Goal: Find specific page/section: Find specific page/section

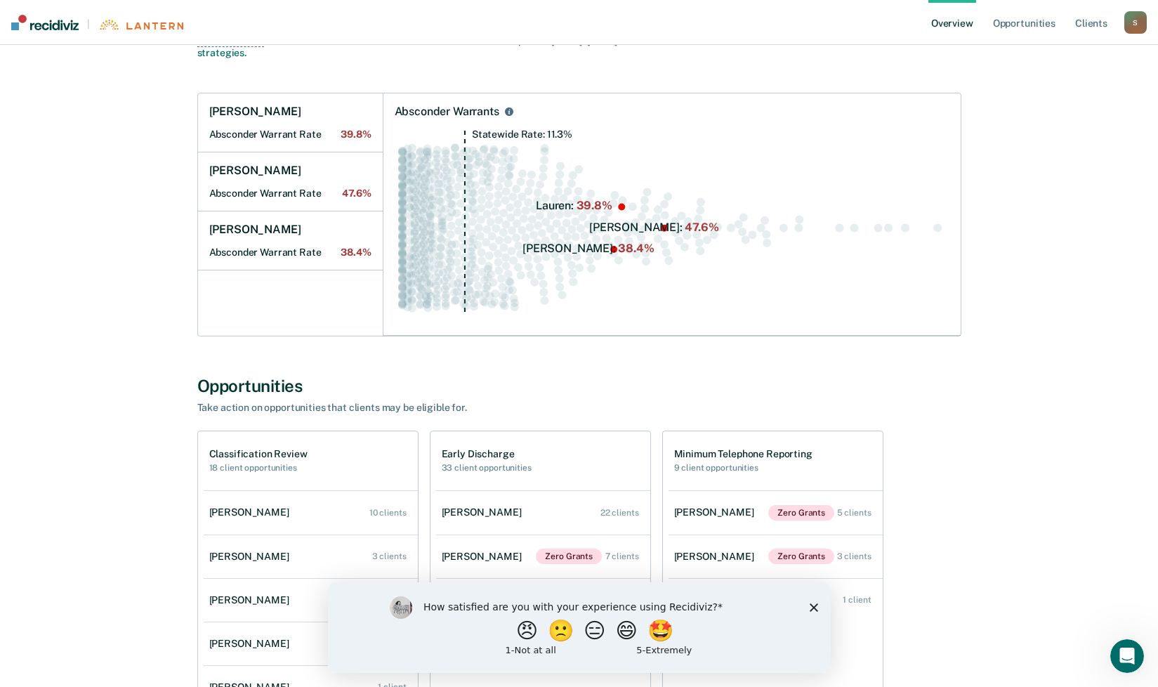
scroll to position [211, 0]
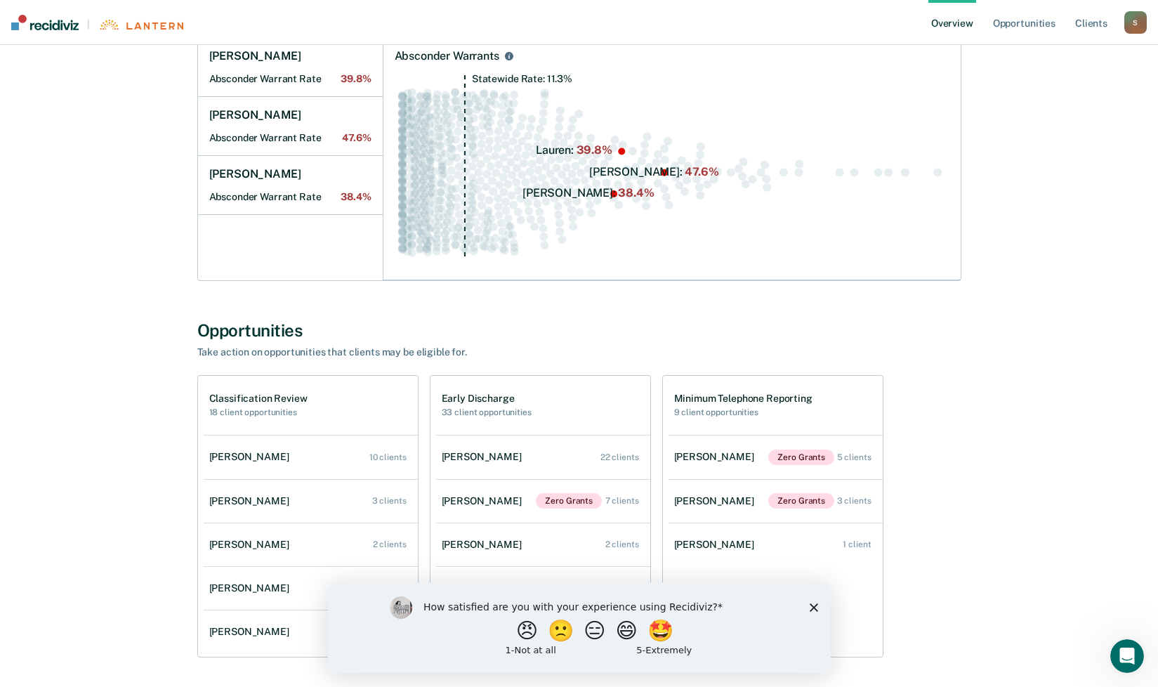
click at [813, 605] on polygon "Close survey" at bounding box center [813, 607] width 8 height 8
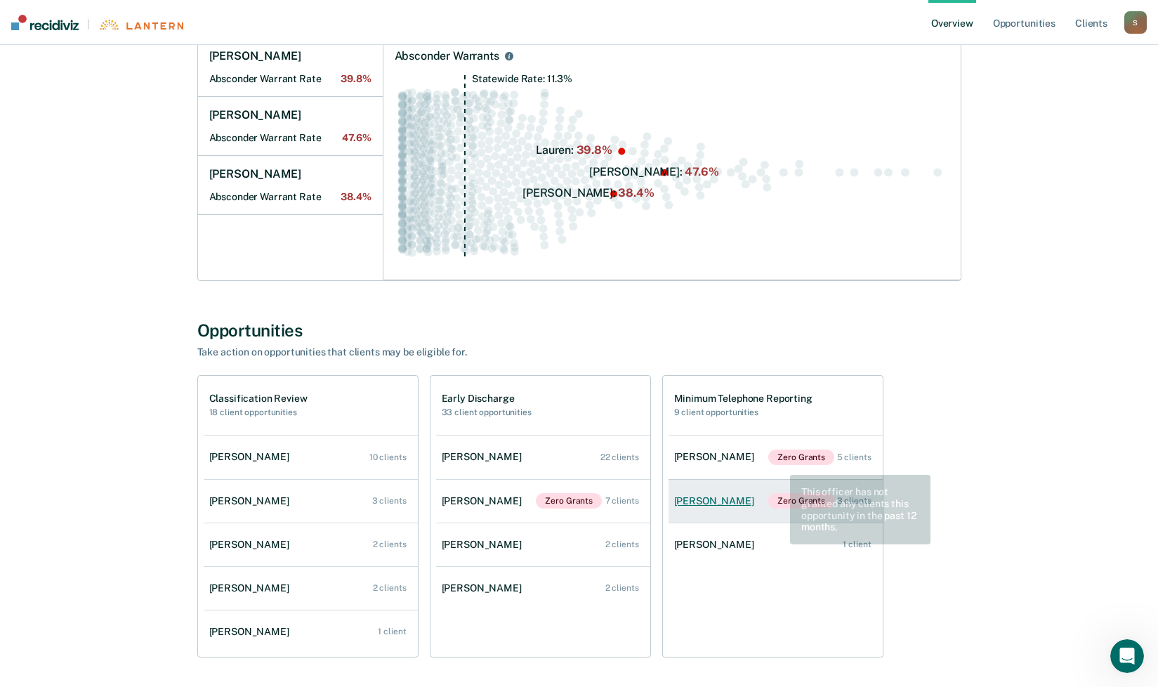
scroll to position [265, 0]
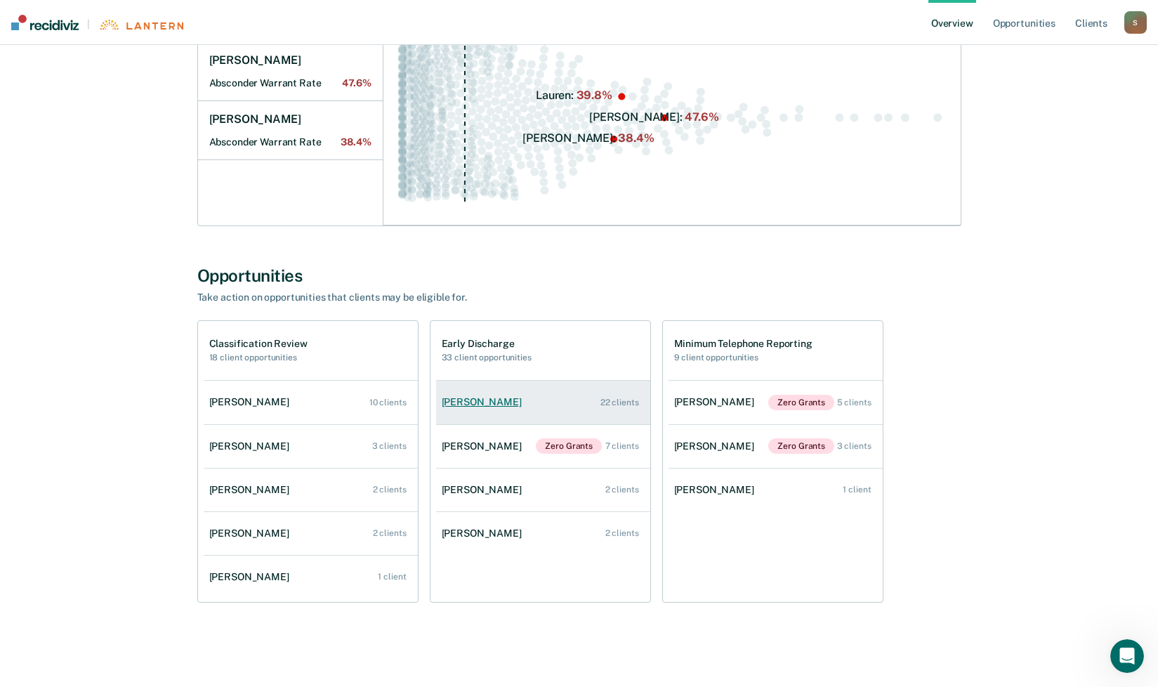
click at [464, 407] on div "[PERSON_NAME]" at bounding box center [485, 402] width 86 height 12
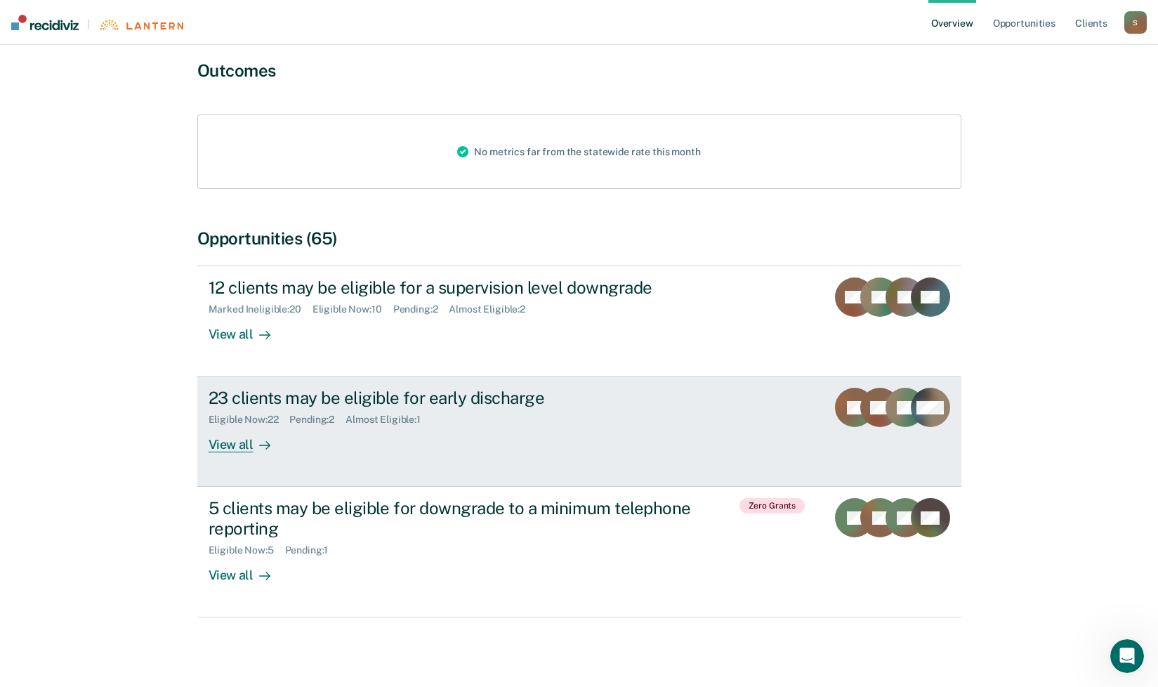
scroll to position [119, 0]
